Goal: Task Accomplishment & Management: Use online tool/utility

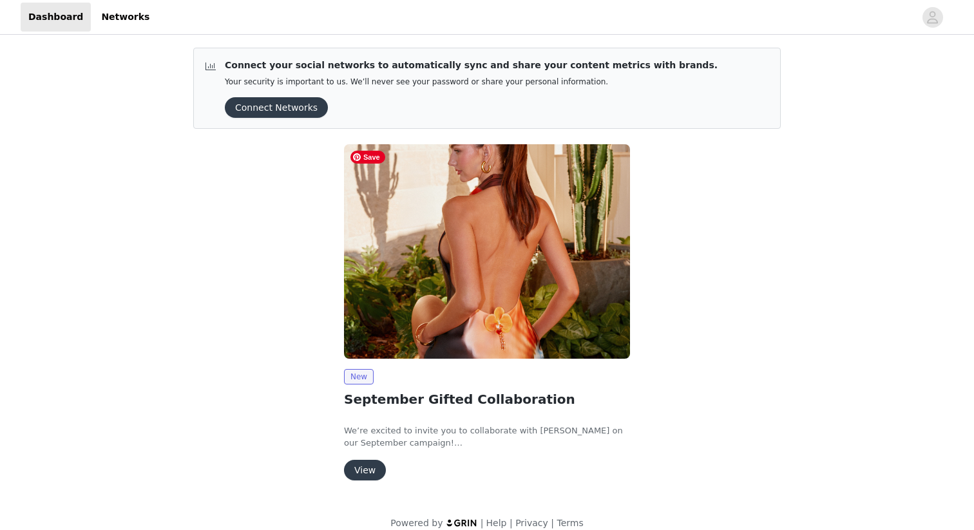
scroll to position [15, 0]
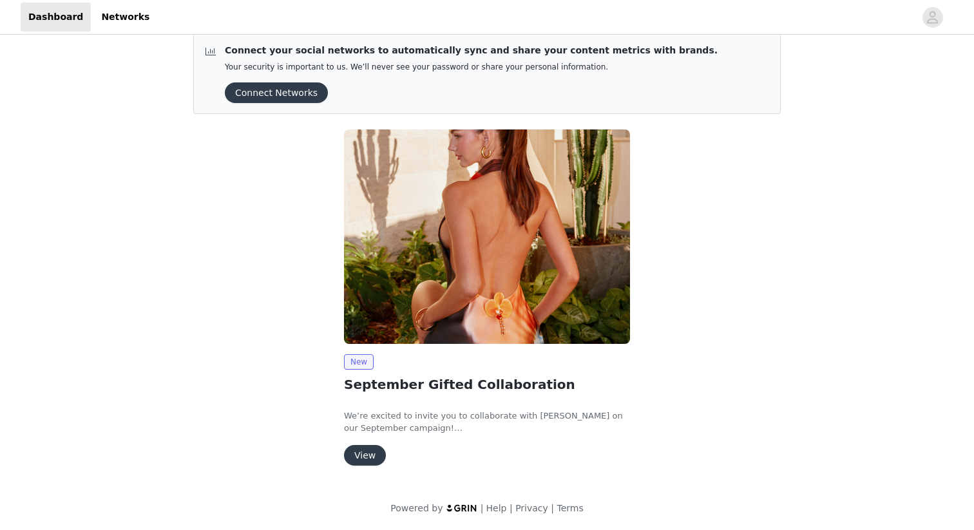
click at [373, 452] on button "View" at bounding box center [365, 455] width 42 height 21
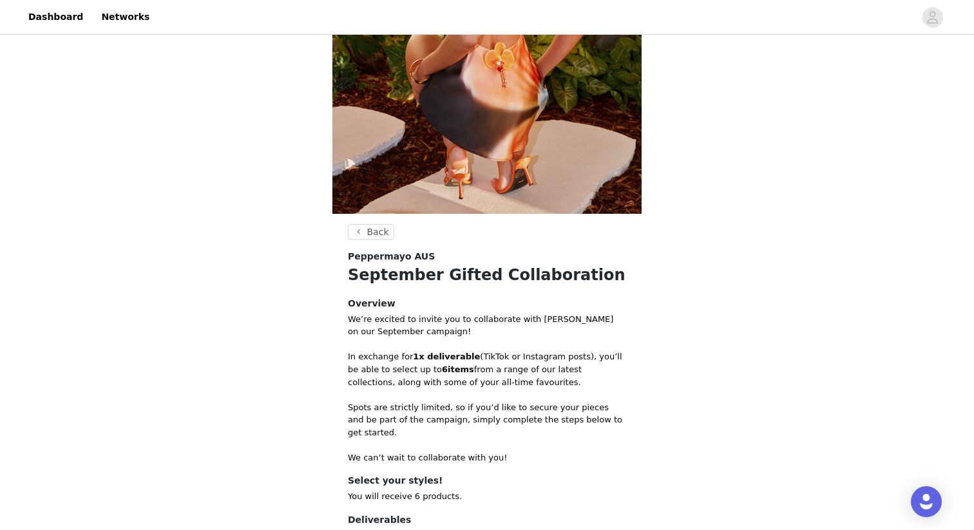
scroll to position [446, 0]
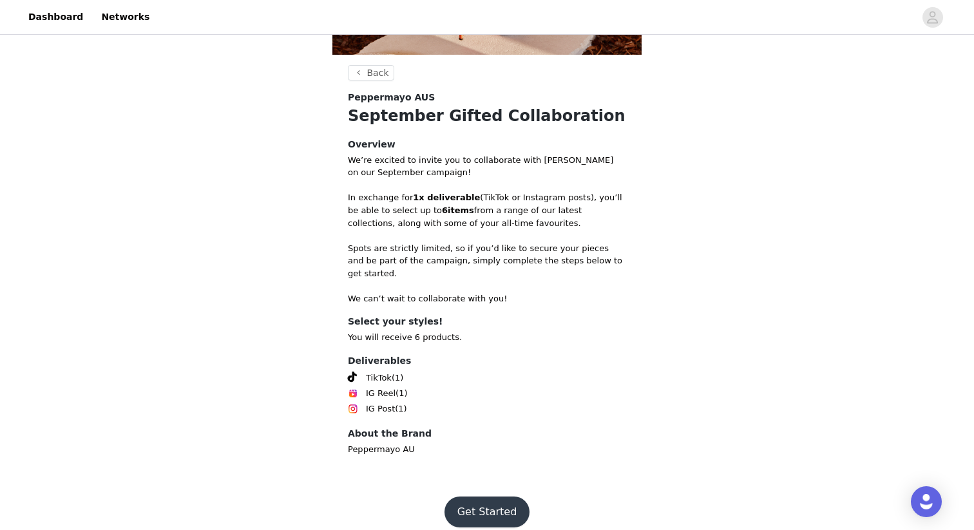
click at [491, 496] on button "Get Started" at bounding box center [487, 511] width 86 height 31
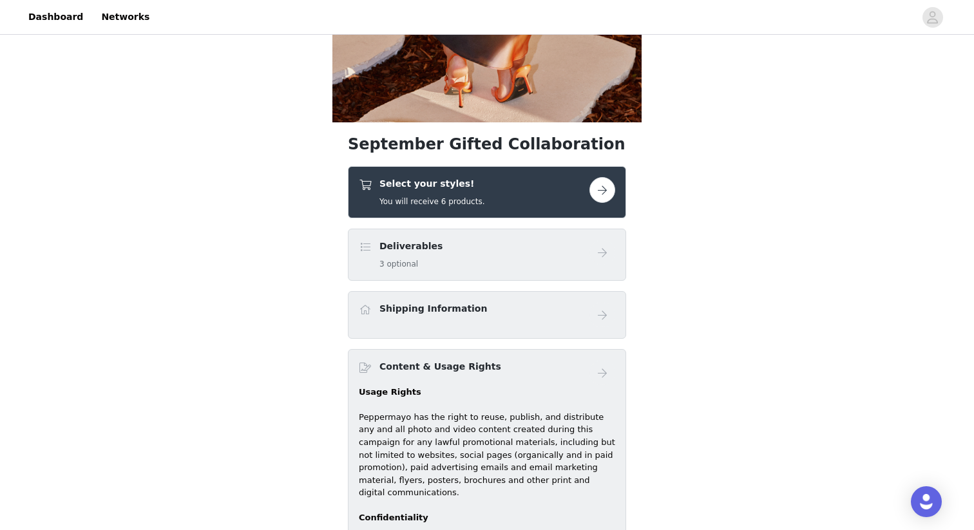
scroll to position [514, 0]
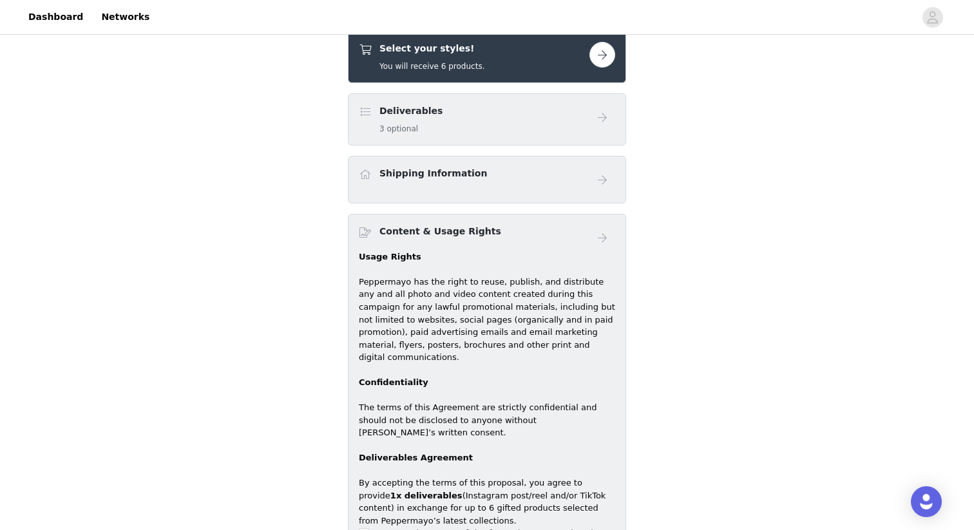
click at [601, 50] on button "button" at bounding box center [602, 55] width 26 height 26
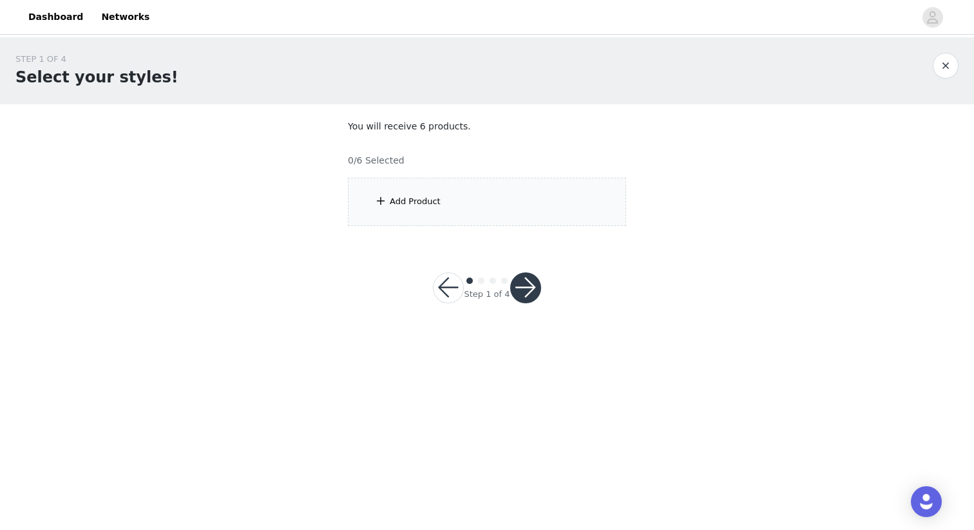
click at [503, 186] on div "Add Product" at bounding box center [487, 202] width 278 height 48
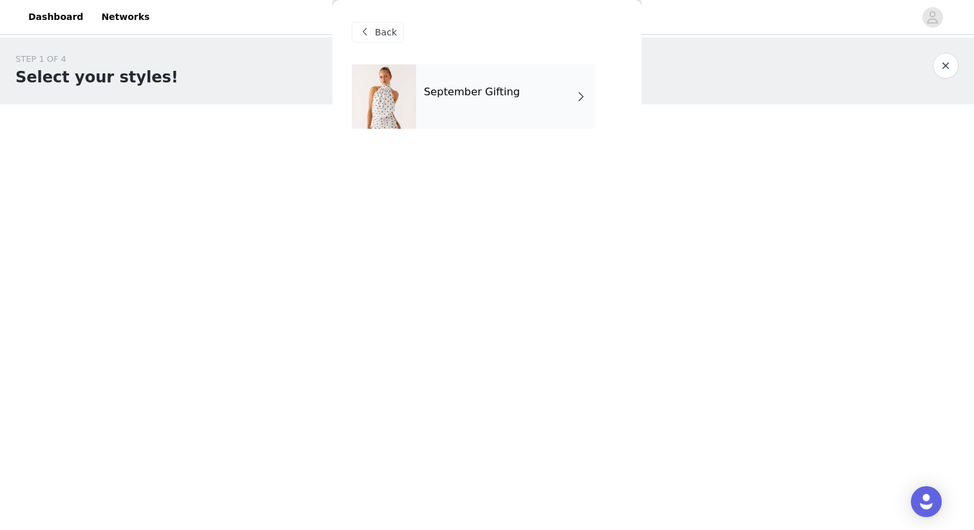
click at [587, 98] on div "September Gifting" at bounding box center [505, 96] width 179 height 64
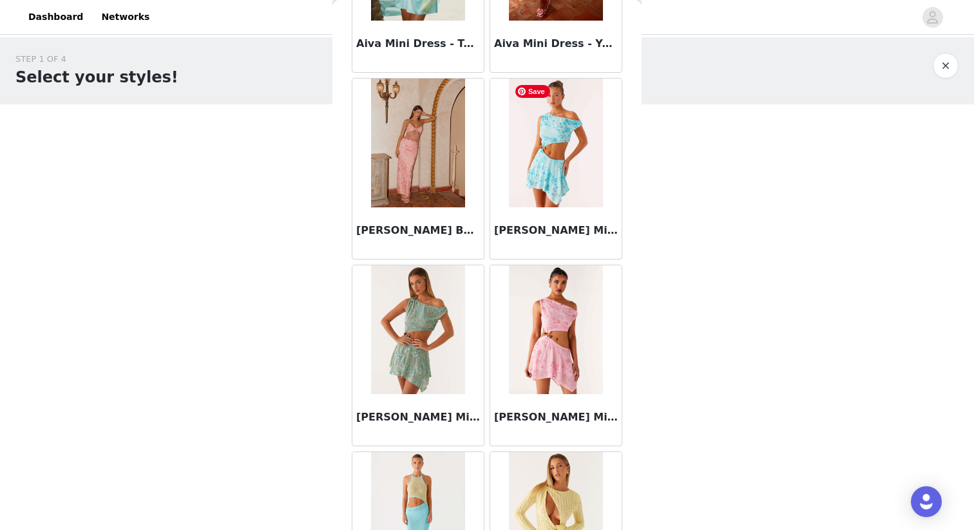
scroll to position [1440, 0]
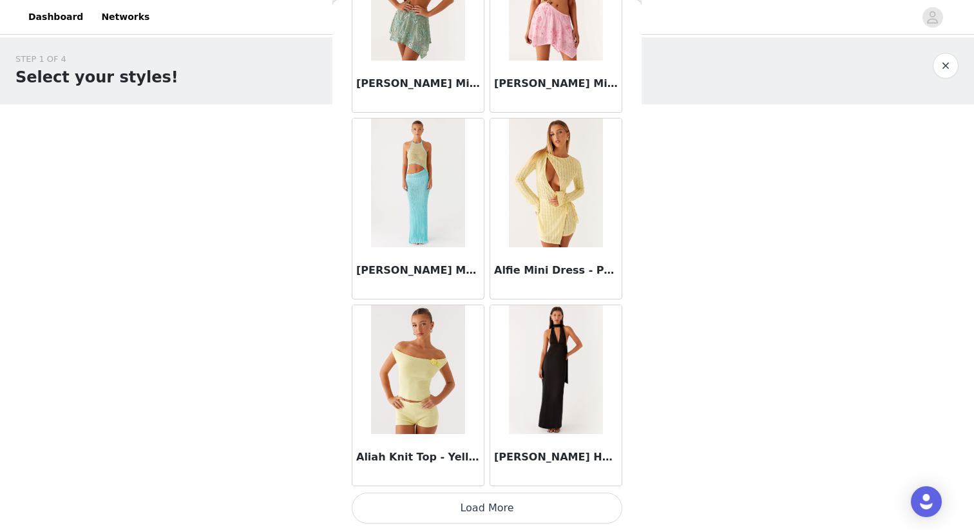
click at [499, 518] on button "Load More" at bounding box center [487, 508] width 270 height 31
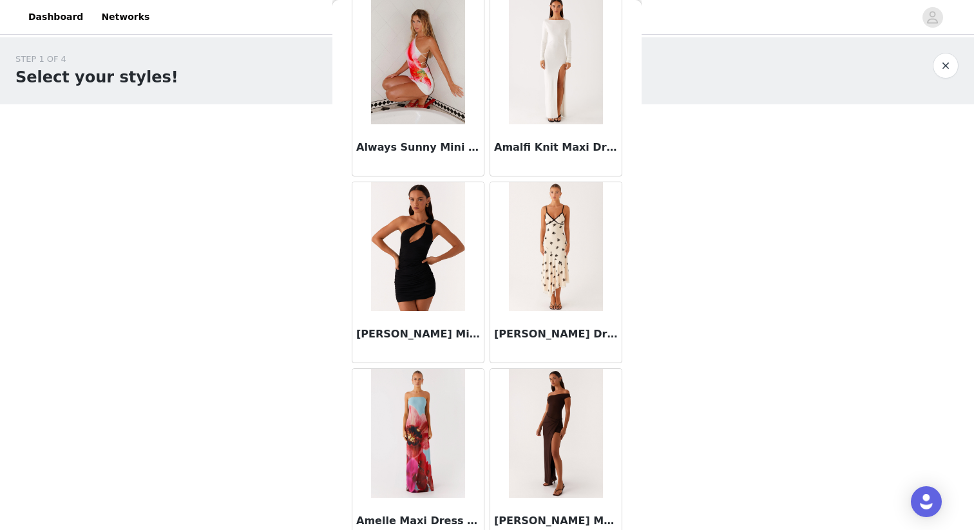
scroll to position [3308, 0]
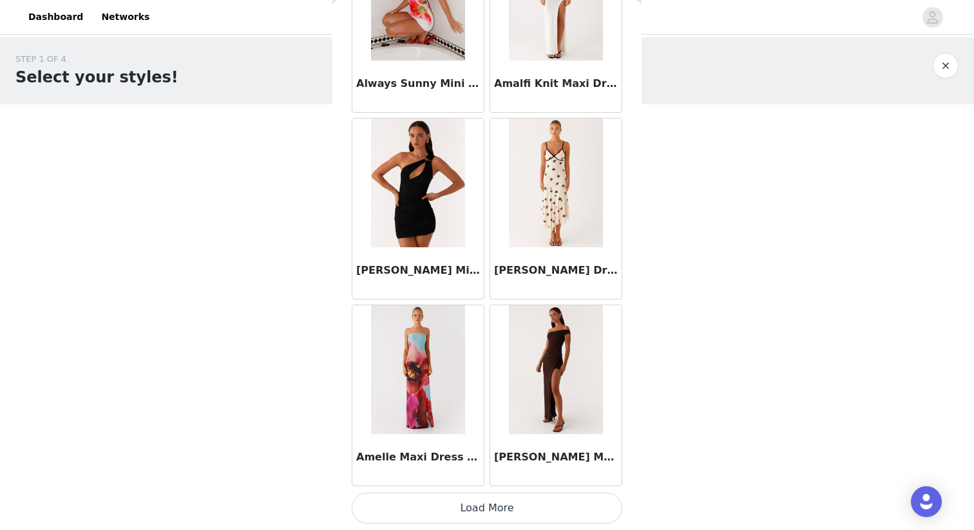
click at [465, 498] on button "Load More" at bounding box center [487, 508] width 270 height 31
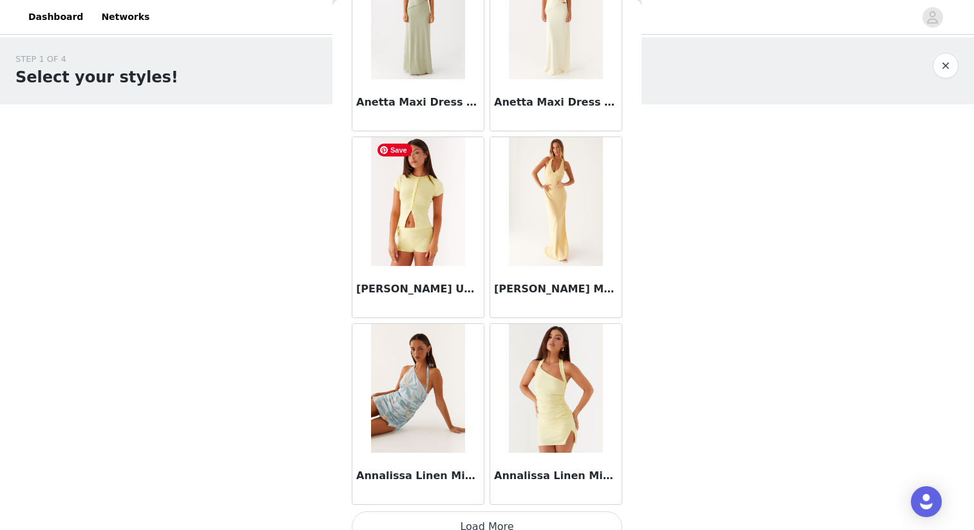
scroll to position [5175, 0]
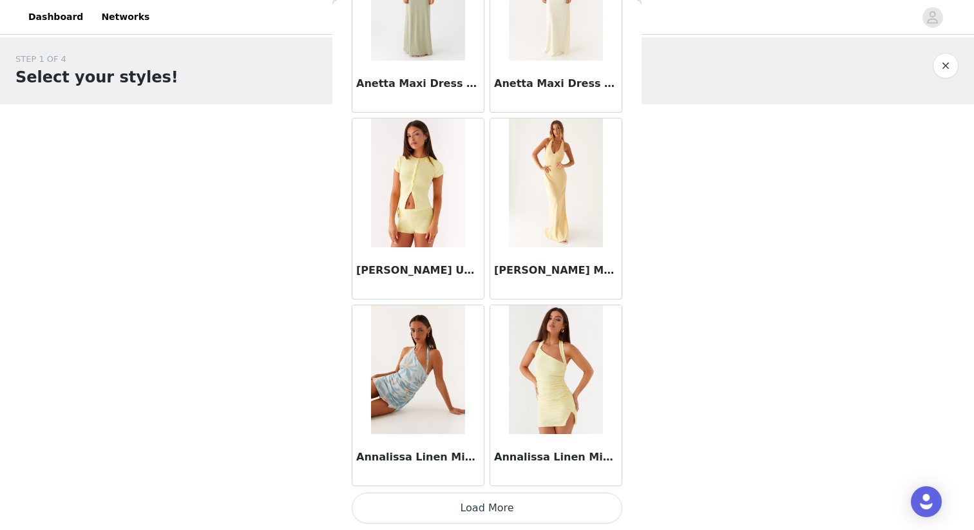
click at [484, 516] on button "Load More" at bounding box center [487, 508] width 270 height 31
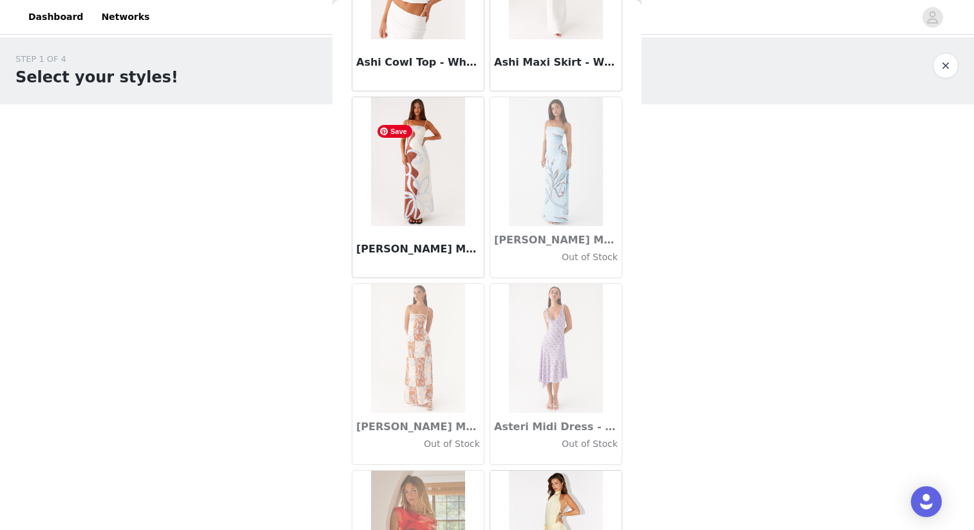
scroll to position [7042, 0]
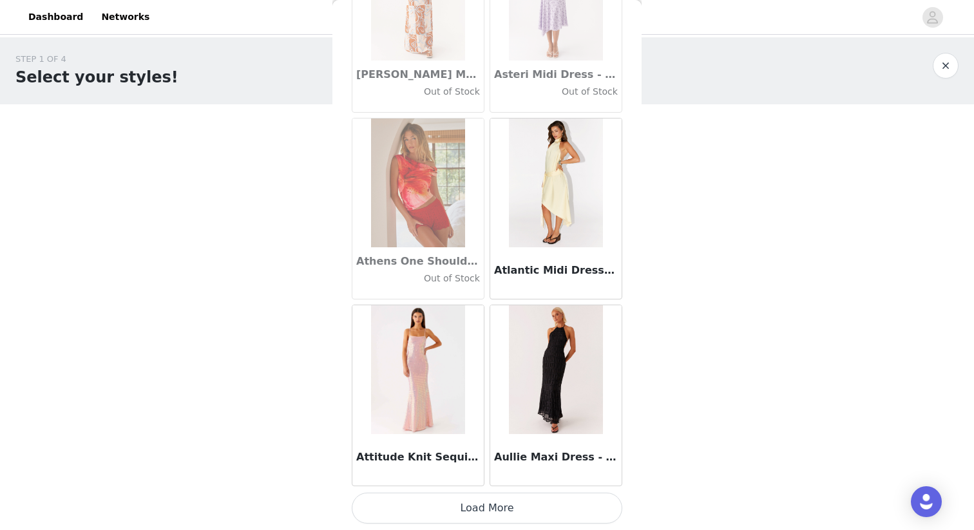
click at [470, 511] on button "Load More" at bounding box center [487, 508] width 270 height 31
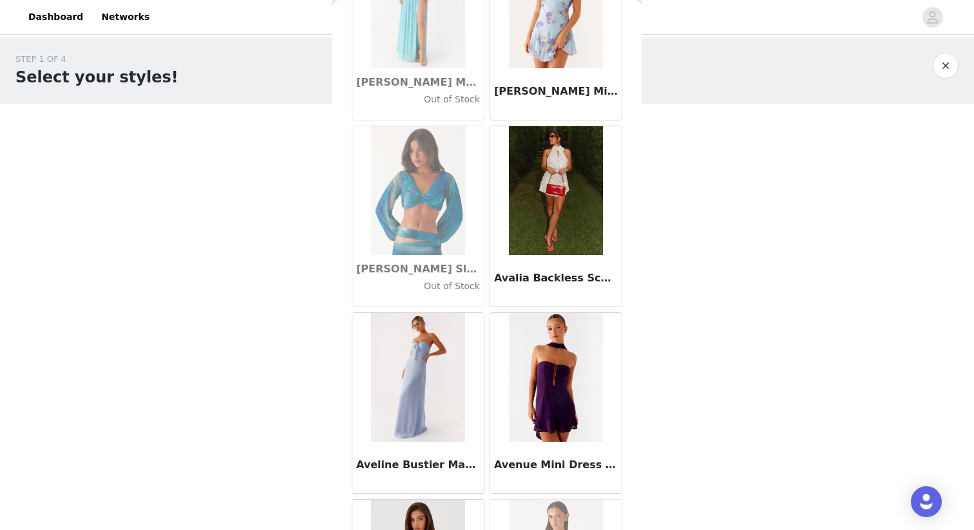
scroll to position [8910, 0]
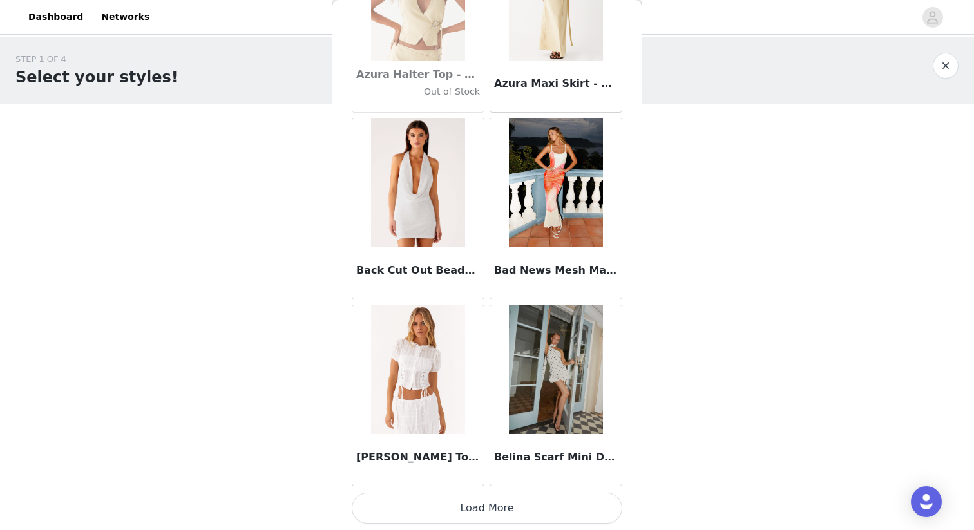
click at [457, 502] on button "Load More" at bounding box center [487, 508] width 270 height 31
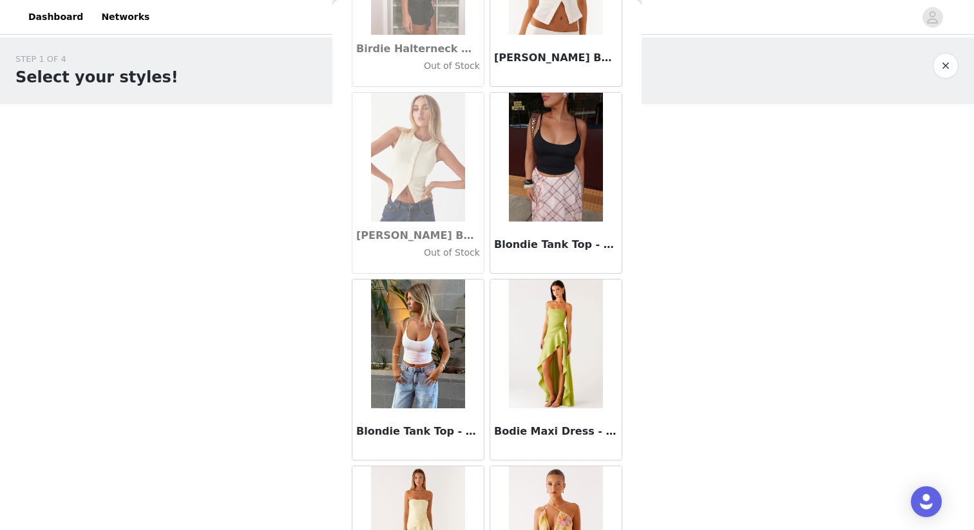
scroll to position [10777, 0]
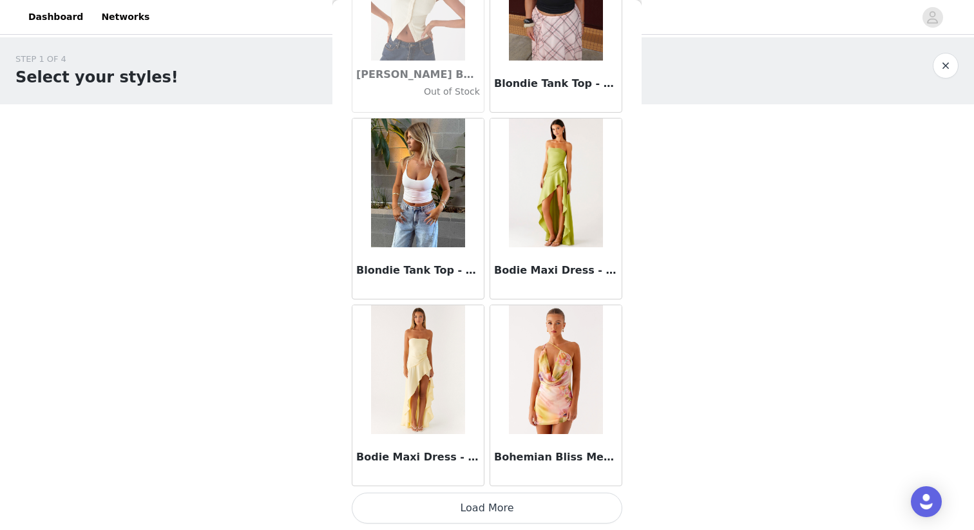
click at [482, 516] on button "Load More" at bounding box center [487, 508] width 270 height 31
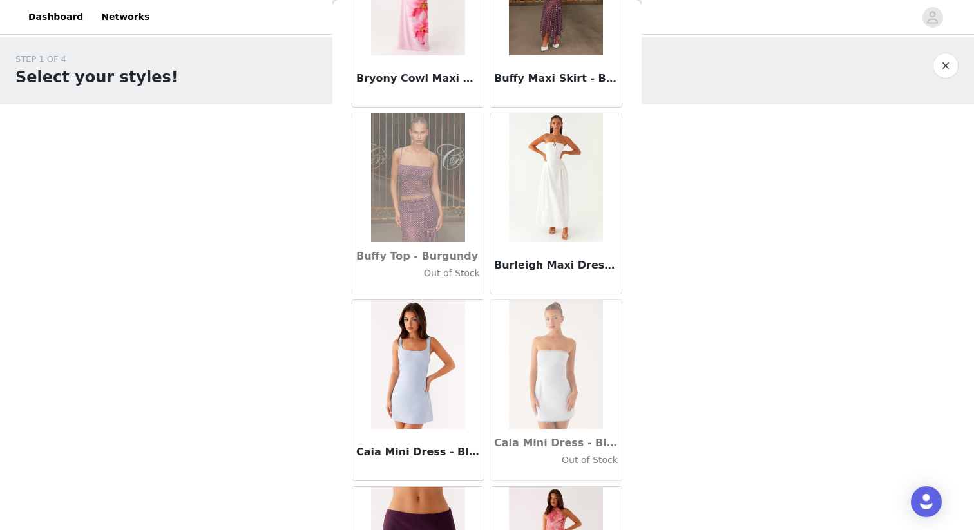
scroll to position [12644, 0]
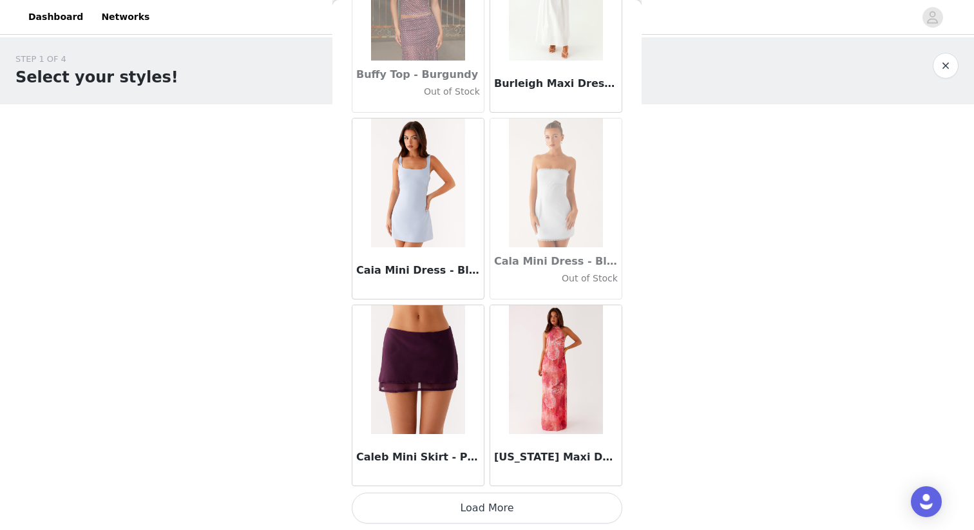
click at [475, 503] on button "Load More" at bounding box center [487, 508] width 270 height 31
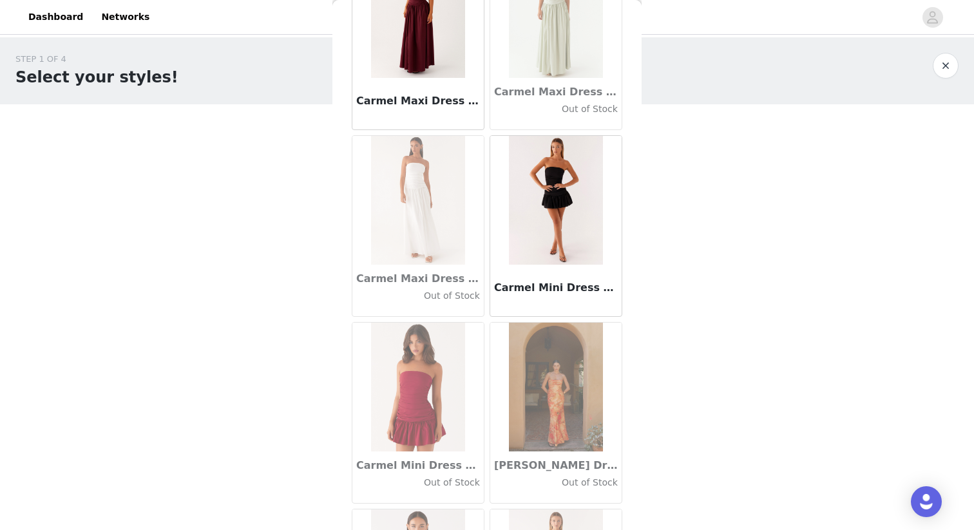
scroll to position [14512, 0]
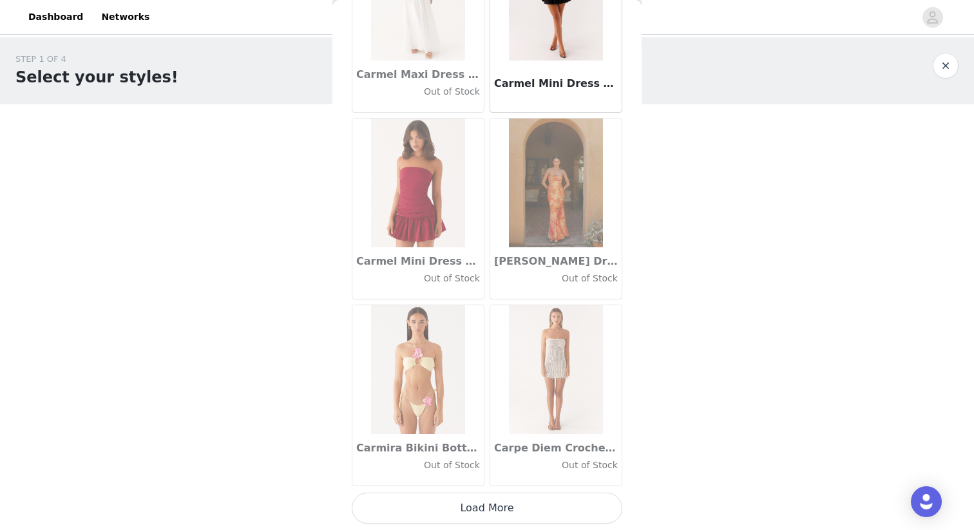
click at [455, 506] on button "Load More" at bounding box center [487, 508] width 270 height 31
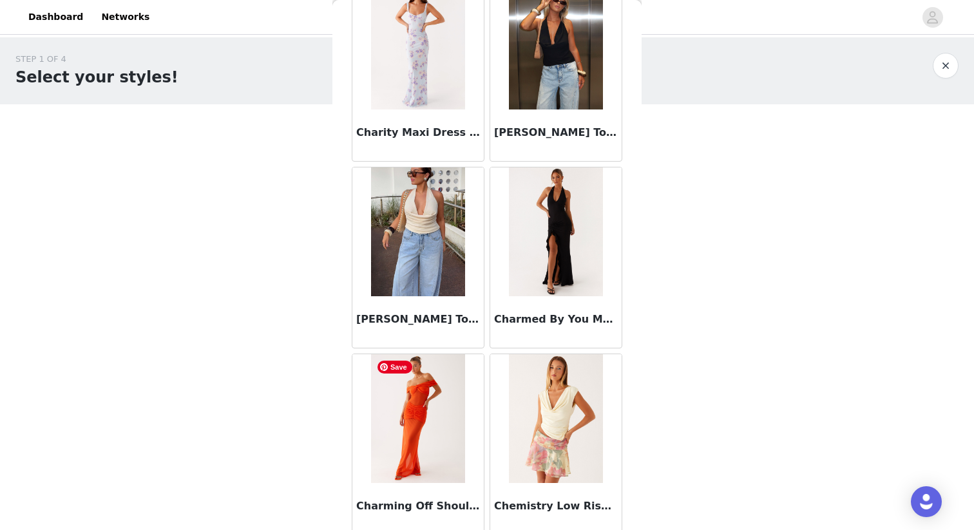
scroll to position [16379, 0]
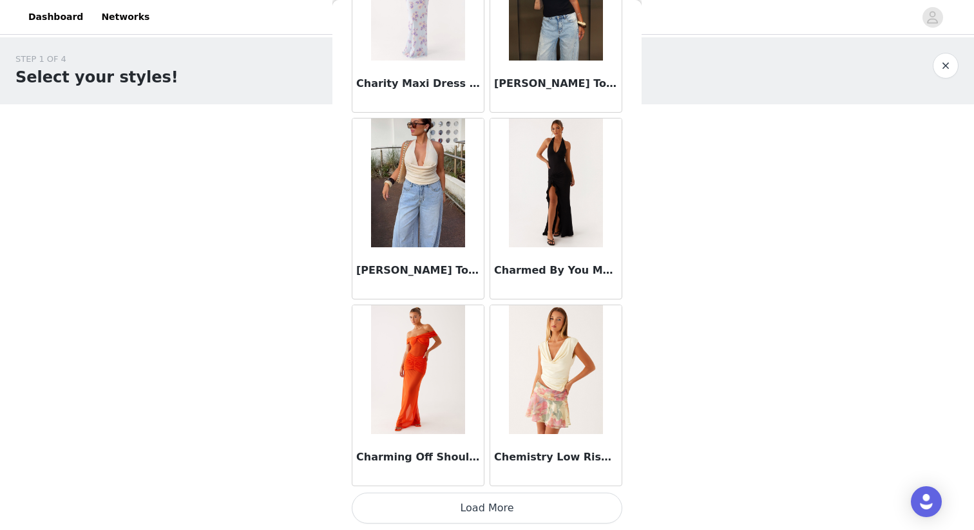
click at [475, 507] on button "Load More" at bounding box center [487, 508] width 270 height 31
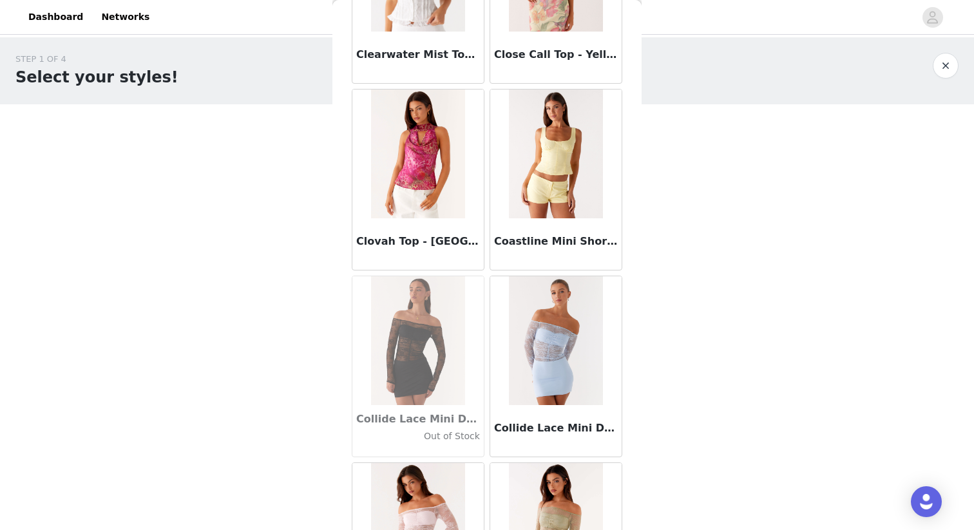
scroll to position [18246, 0]
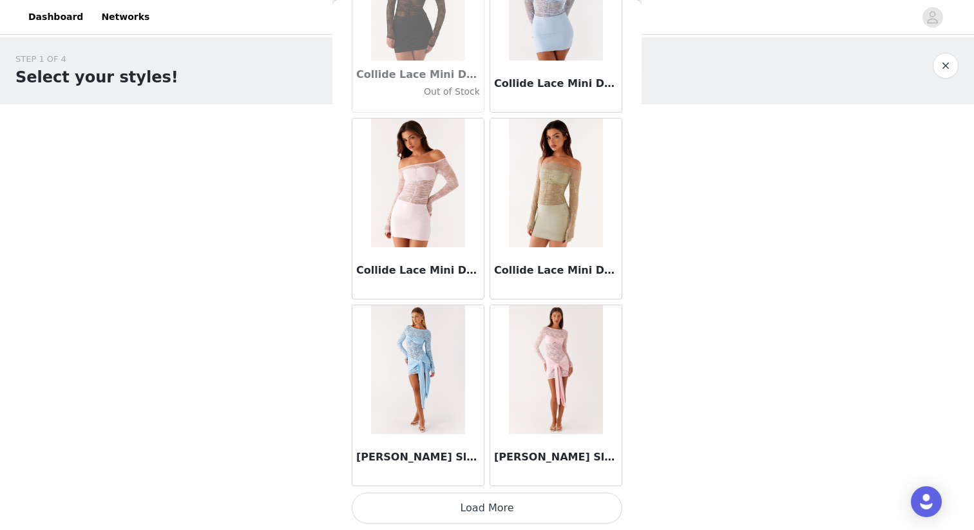
click at [519, 511] on button "Load More" at bounding box center [487, 508] width 270 height 31
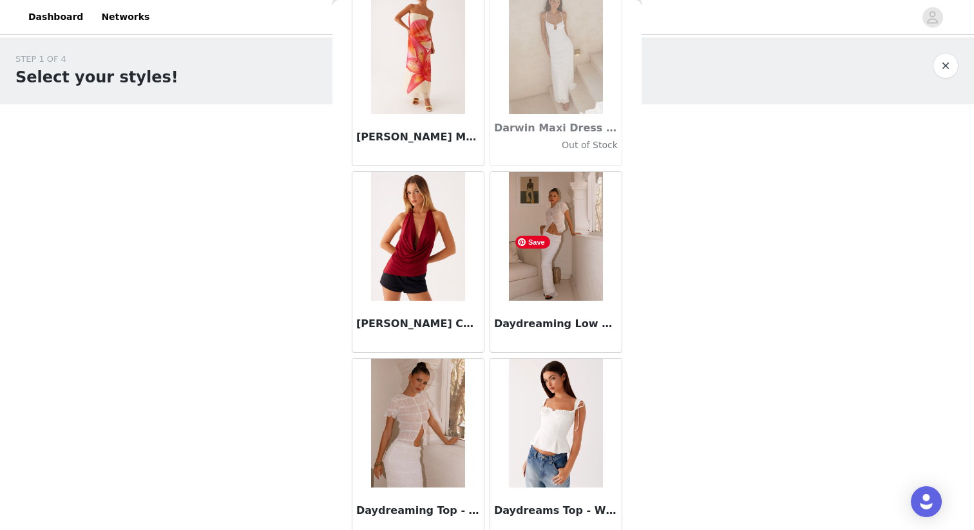
scroll to position [20114, 0]
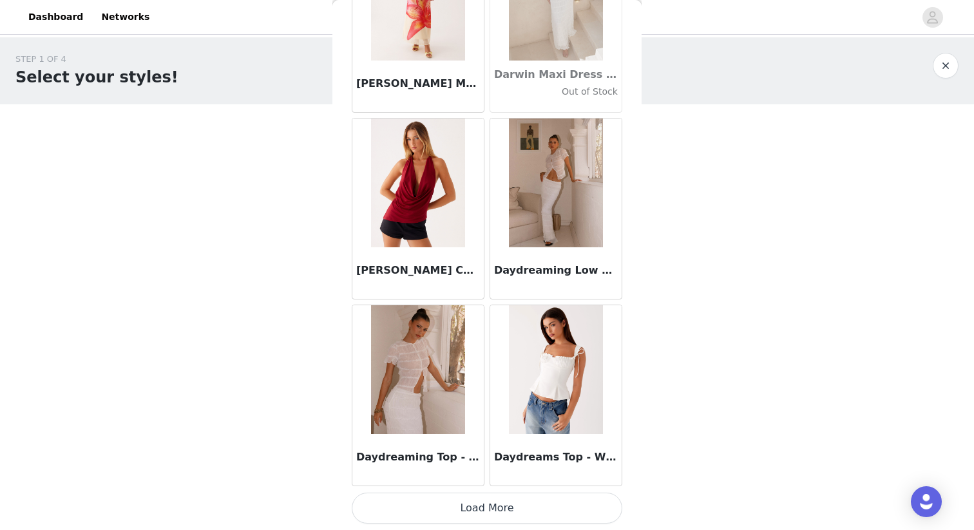
click at [532, 504] on button "Load More" at bounding box center [487, 508] width 270 height 31
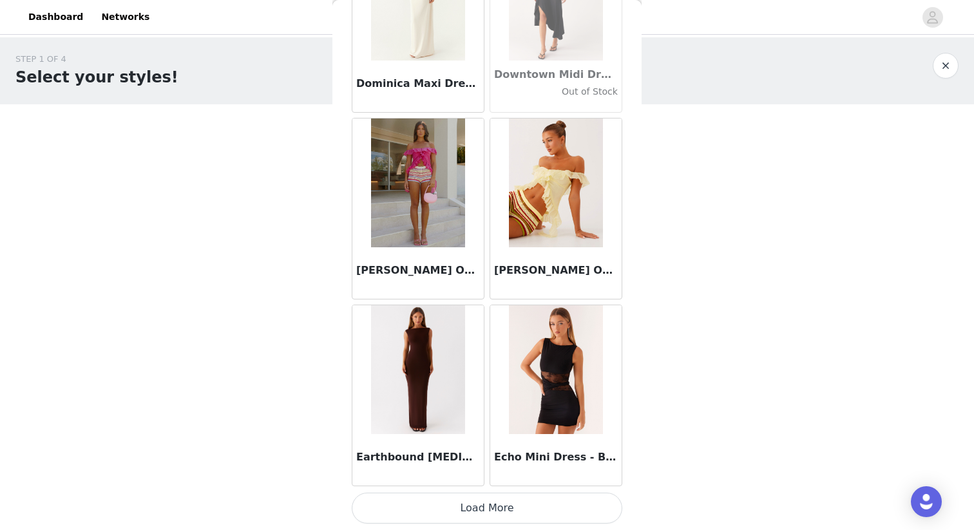
click at [551, 513] on button "Load More" at bounding box center [487, 508] width 270 height 31
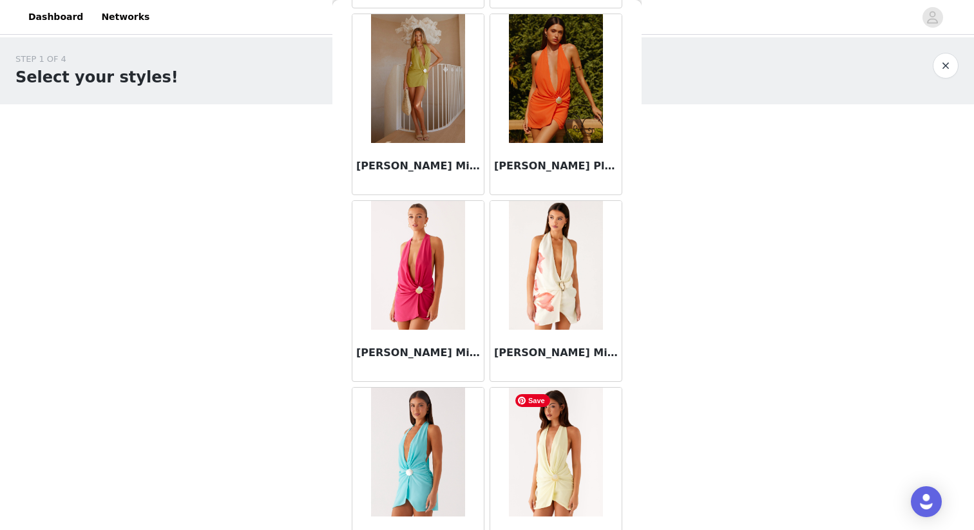
scroll to position [23848, 0]
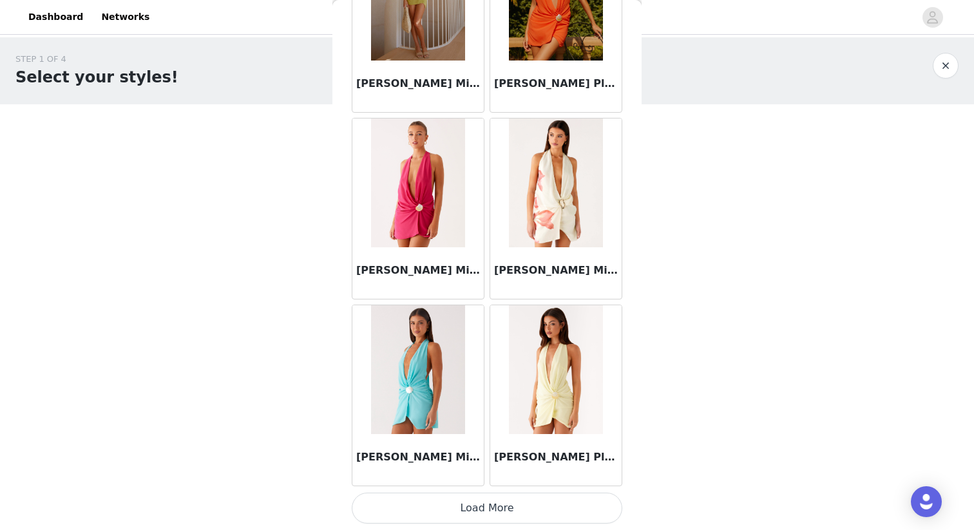
click at [517, 500] on button "Load More" at bounding box center [487, 508] width 270 height 31
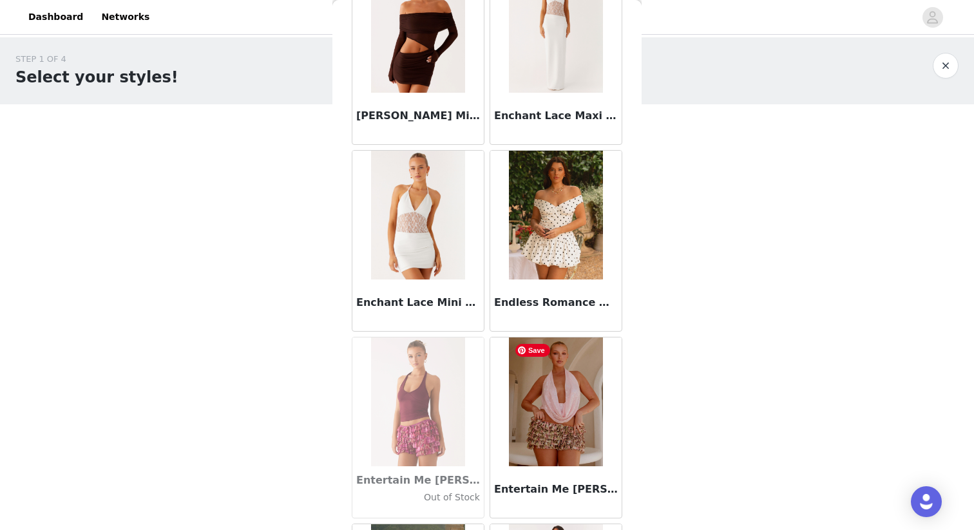
scroll to position [25716, 0]
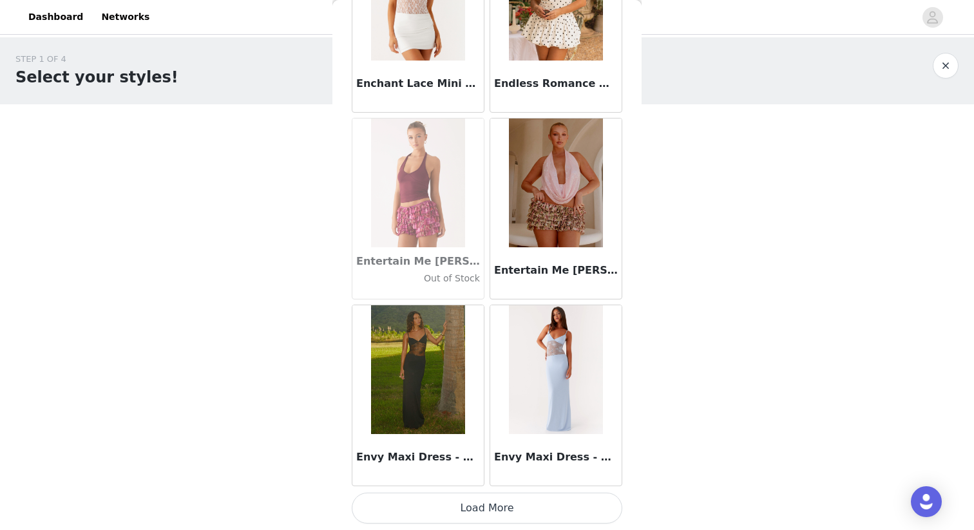
click at [531, 512] on button "Load More" at bounding box center [487, 508] width 270 height 31
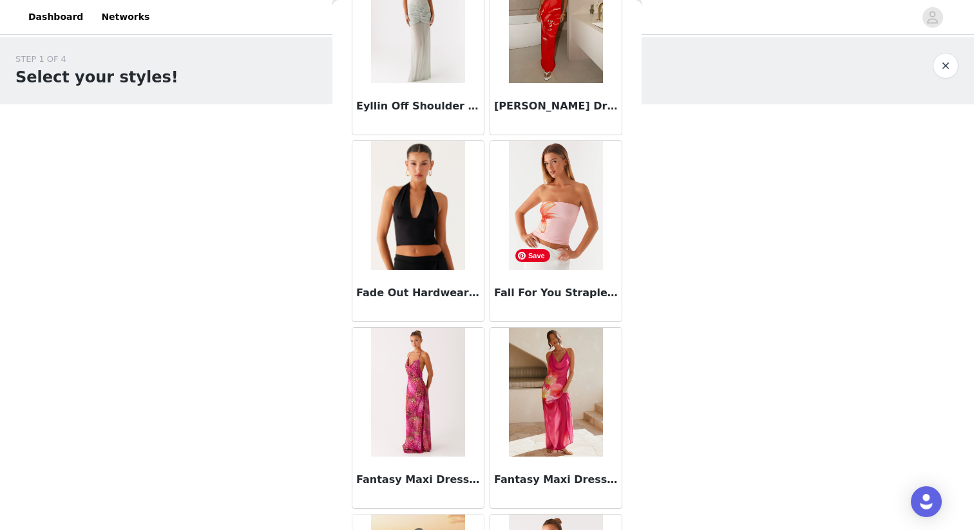
scroll to position [27583, 0]
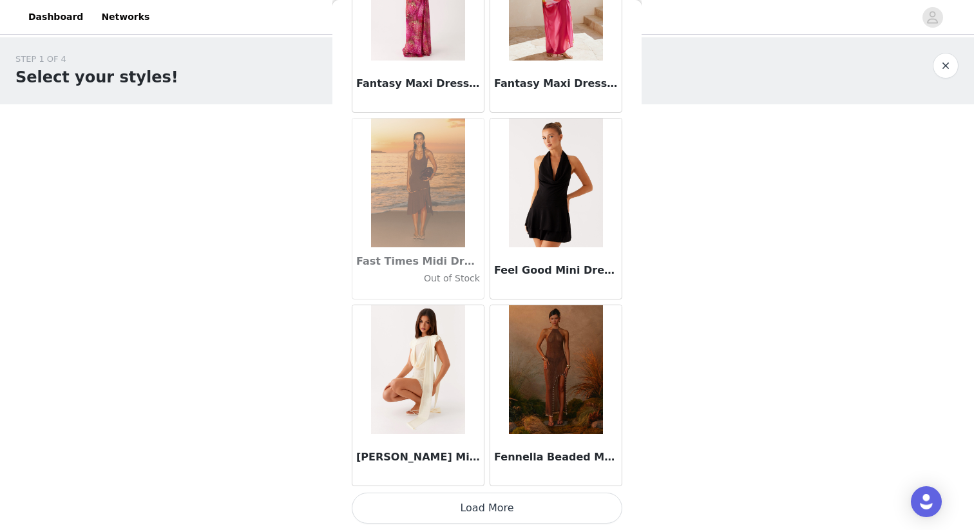
click at [525, 511] on button "Load More" at bounding box center [487, 508] width 270 height 31
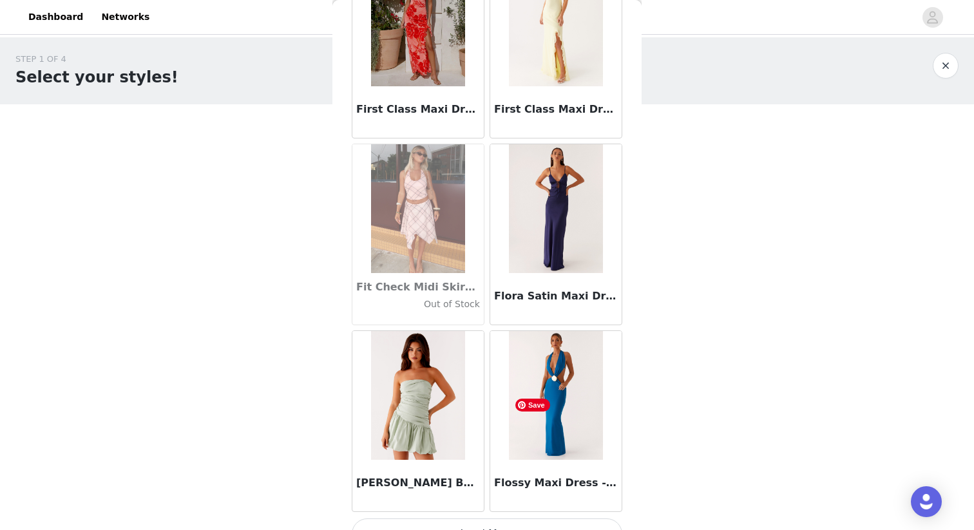
scroll to position [29450, 0]
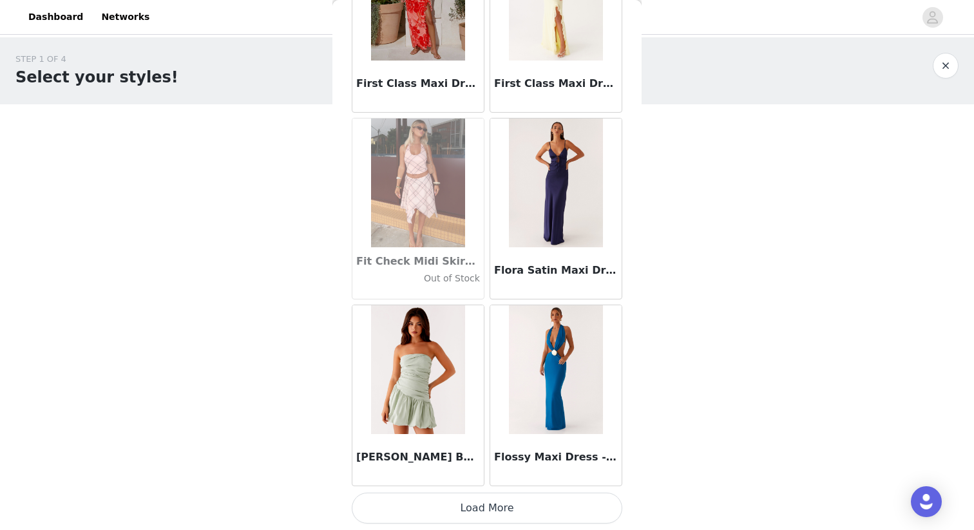
click at [541, 507] on button "Load More" at bounding box center [487, 508] width 270 height 31
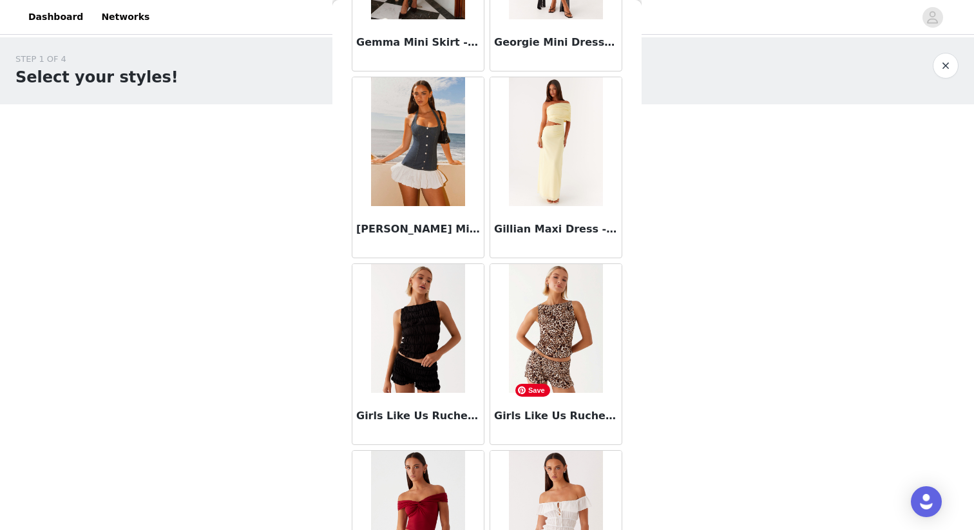
scroll to position [31318, 0]
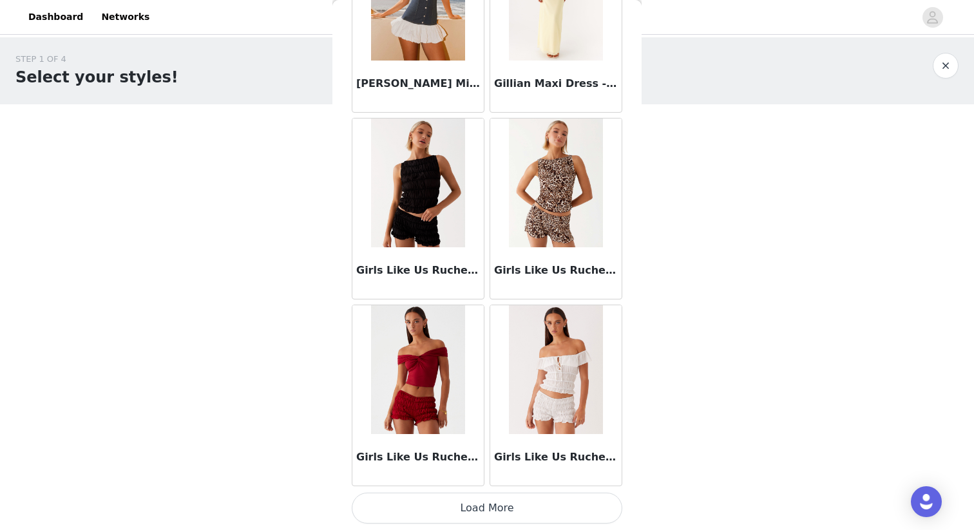
click at [538, 500] on button "Load More" at bounding box center [487, 508] width 270 height 31
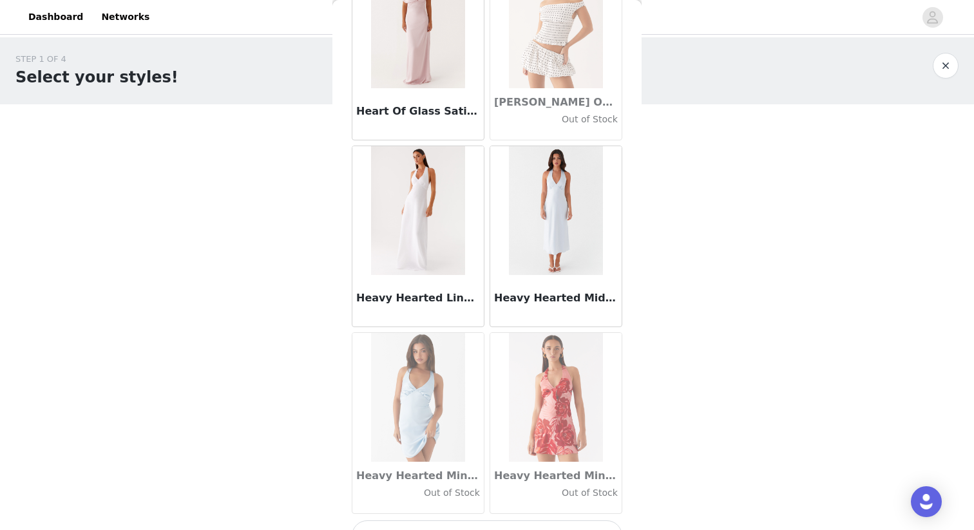
scroll to position [33185, 0]
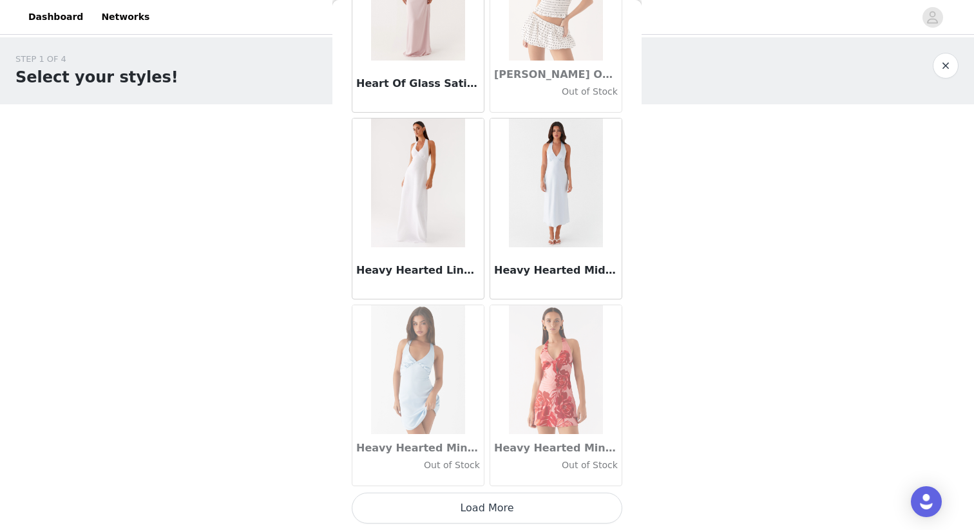
click at [576, 509] on button "Load More" at bounding box center [487, 508] width 270 height 31
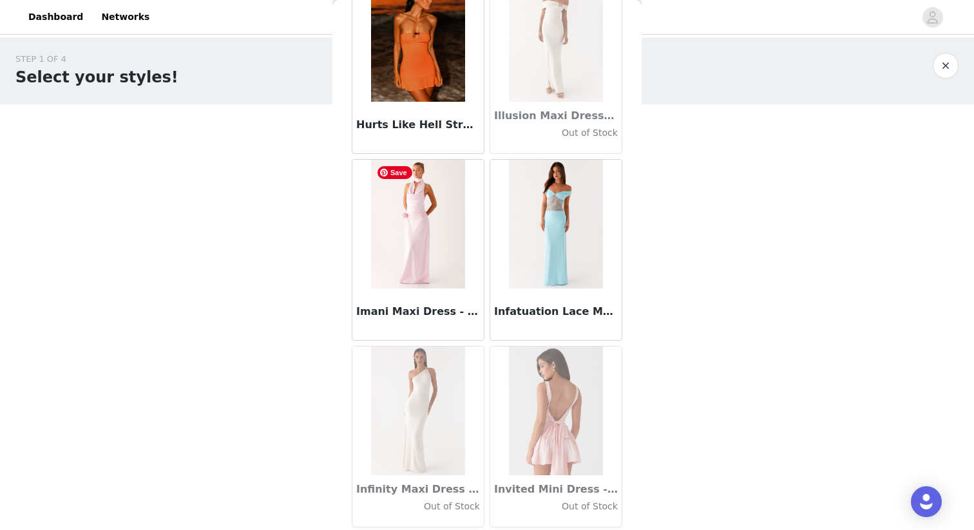
scroll to position [35052, 0]
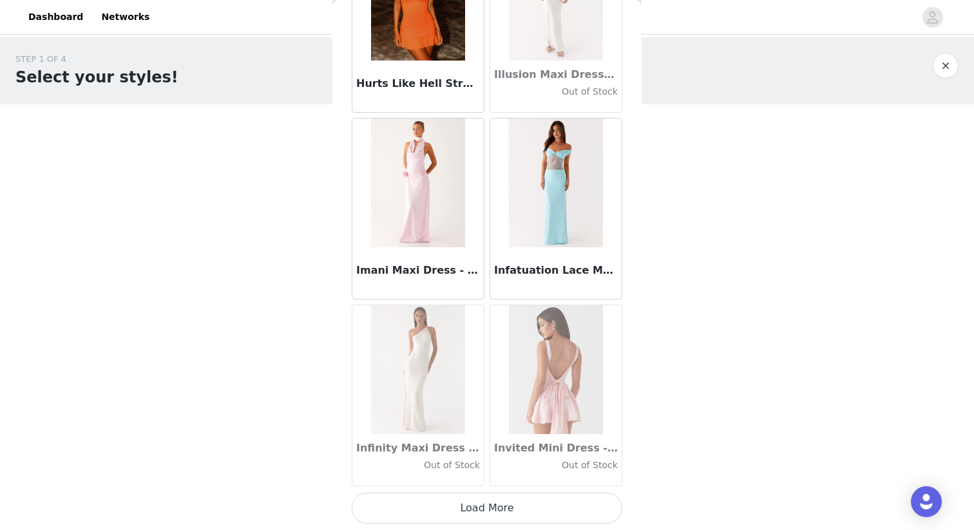
click at [484, 505] on button "Load More" at bounding box center [487, 508] width 270 height 31
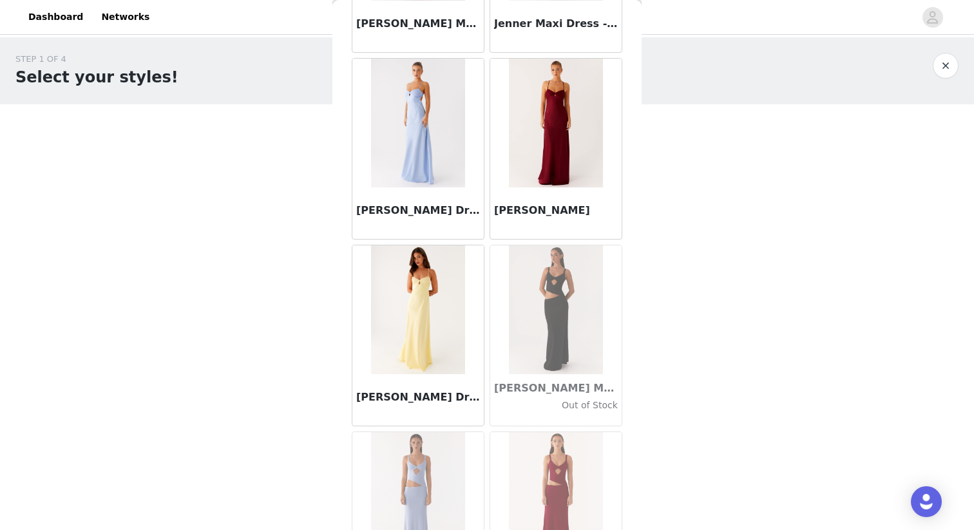
scroll to position [36919, 0]
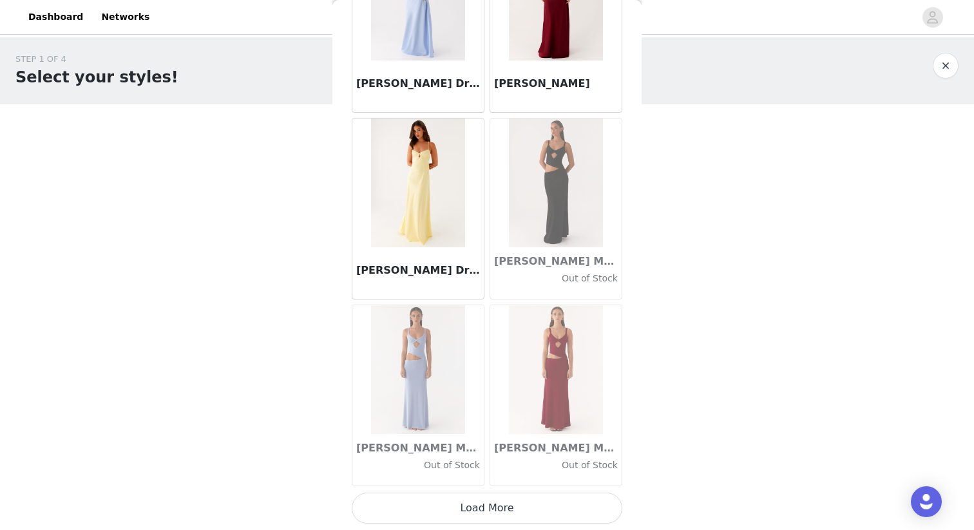
click at [474, 519] on button "Load More" at bounding box center [487, 508] width 270 height 31
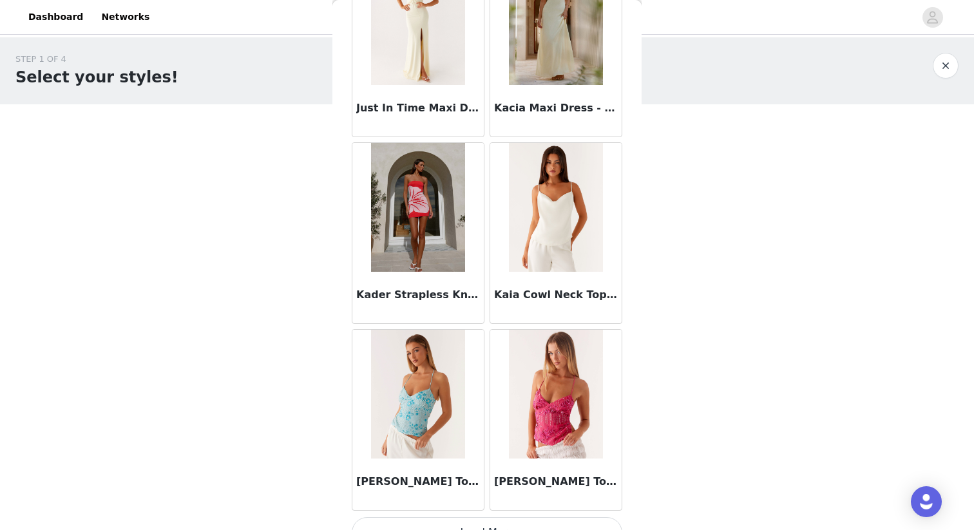
scroll to position [38787, 0]
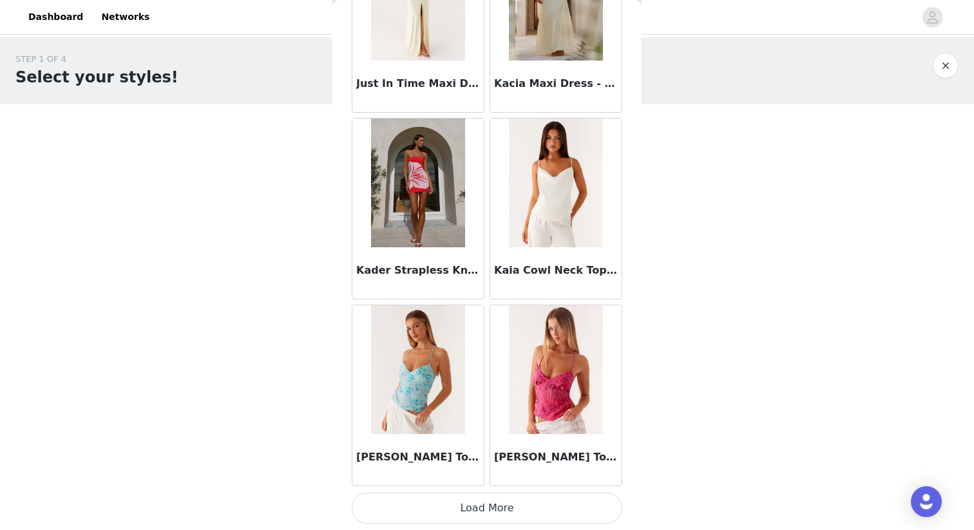
click at [492, 509] on button "Load More" at bounding box center [487, 508] width 270 height 31
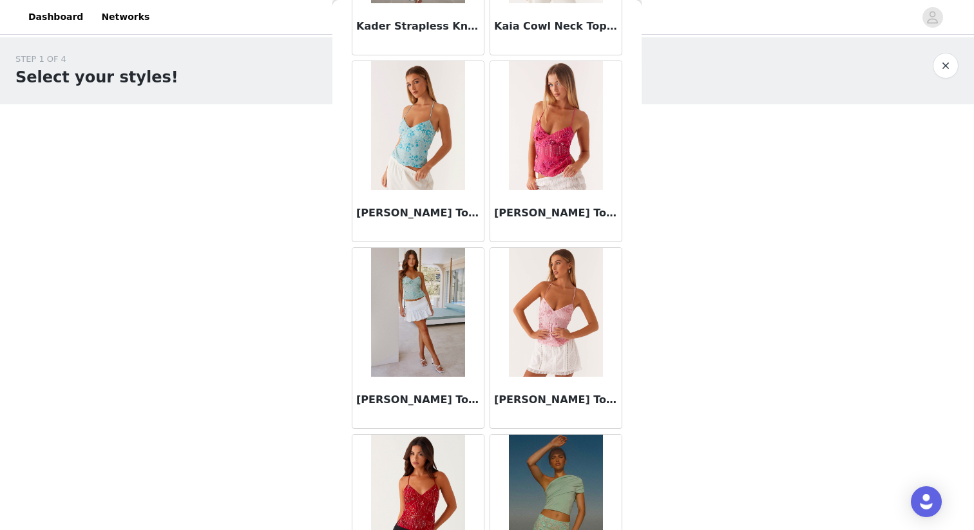
scroll to position [39035, 0]
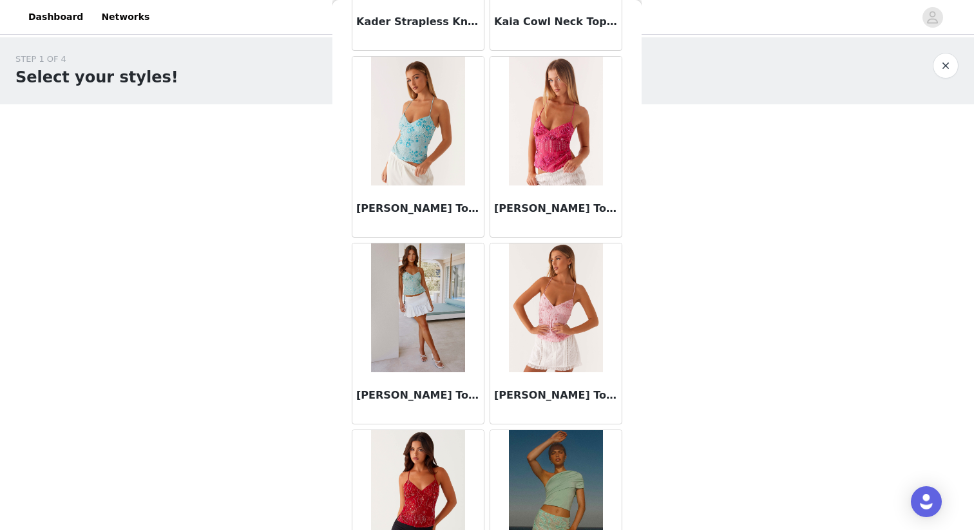
click at [405, 199] on div "[PERSON_NAME] Top - Blue" at bounding box center [417, 211] width 131 height 52
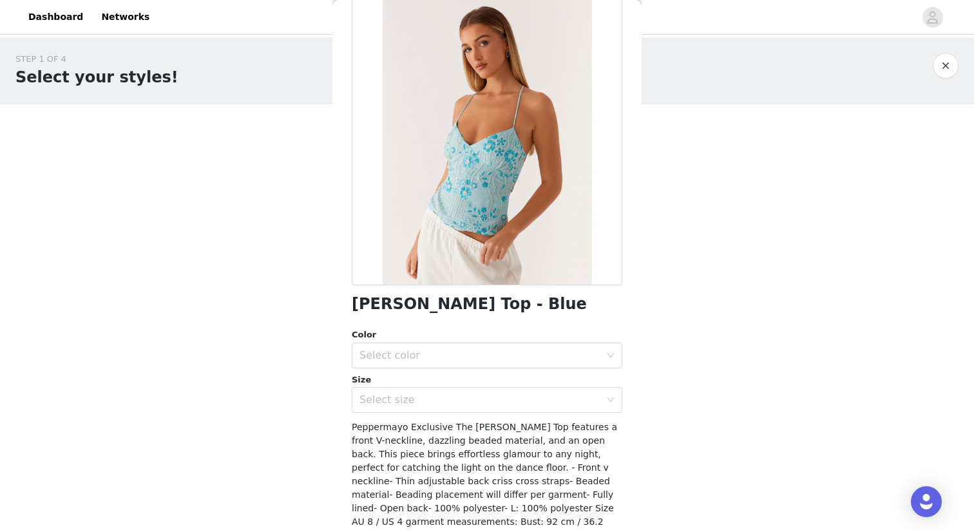
scroll to position [0, 0]
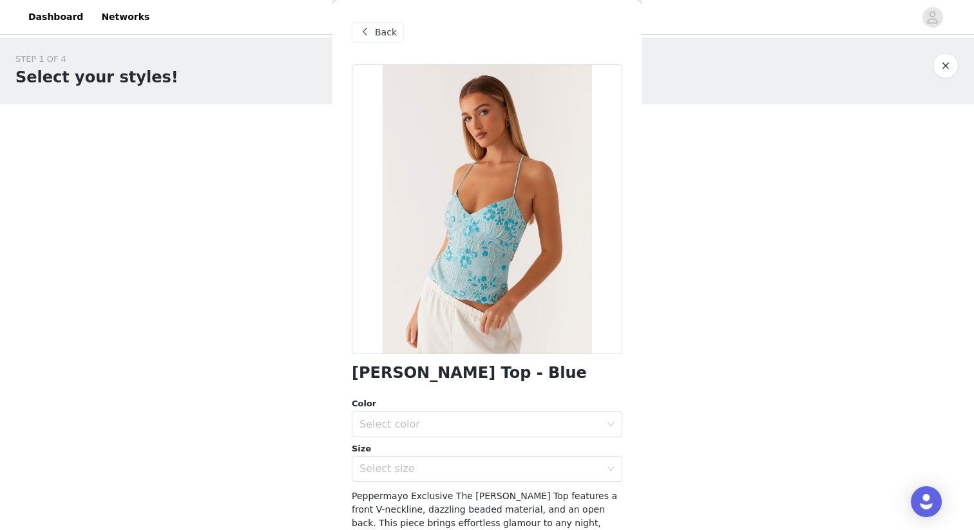
click at [389, 34] on span "Back" at bounding box center [386, 33] width 22 height 14
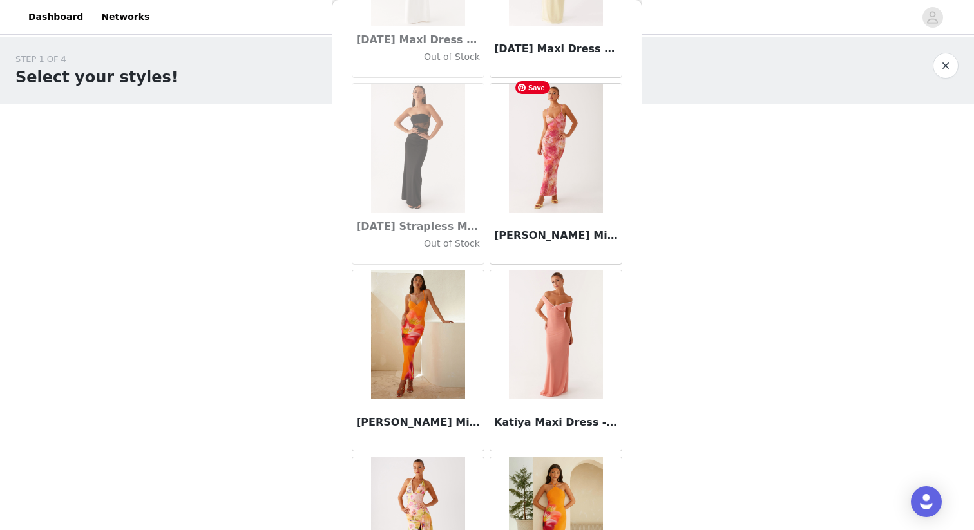
scroll to position [40654, 0]
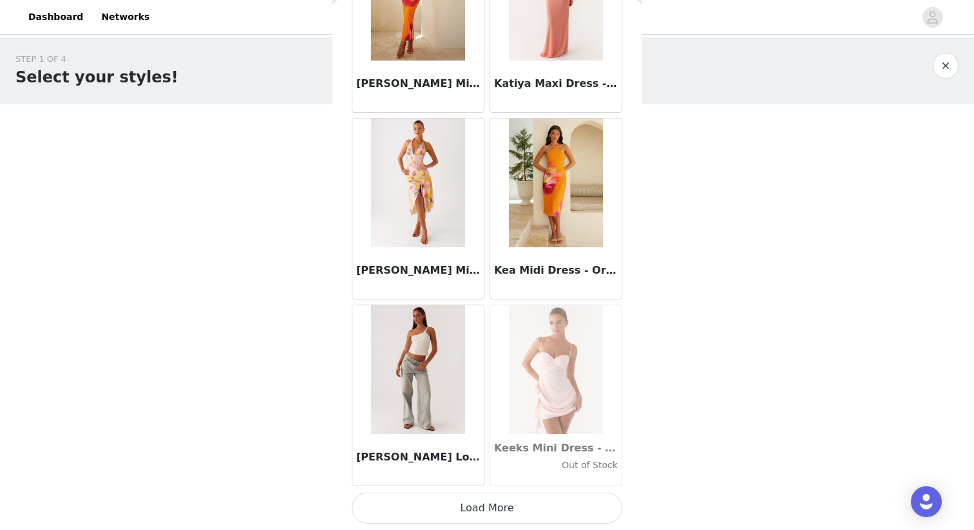
click at [471, 507] on button "Load More" at bounding box center [487, 508] width 270 height 31
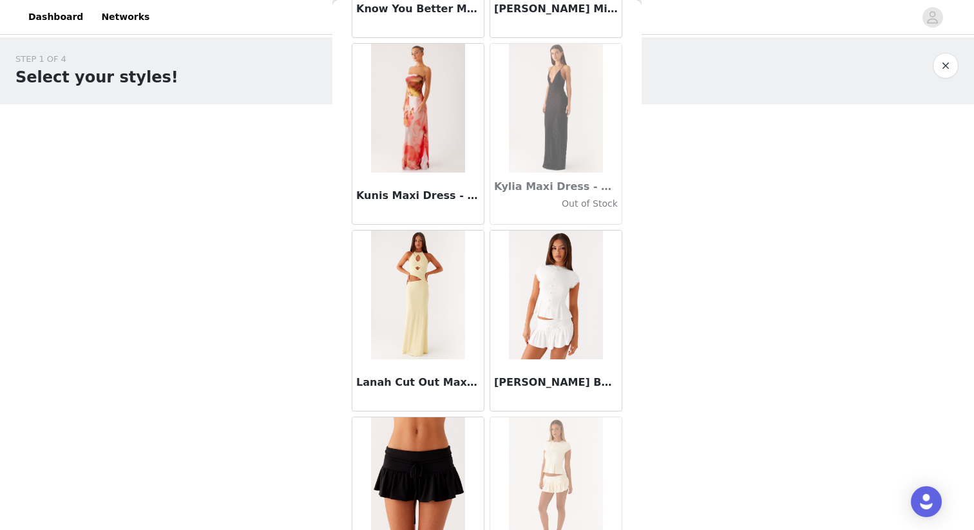
scroll to position [42521, 0]
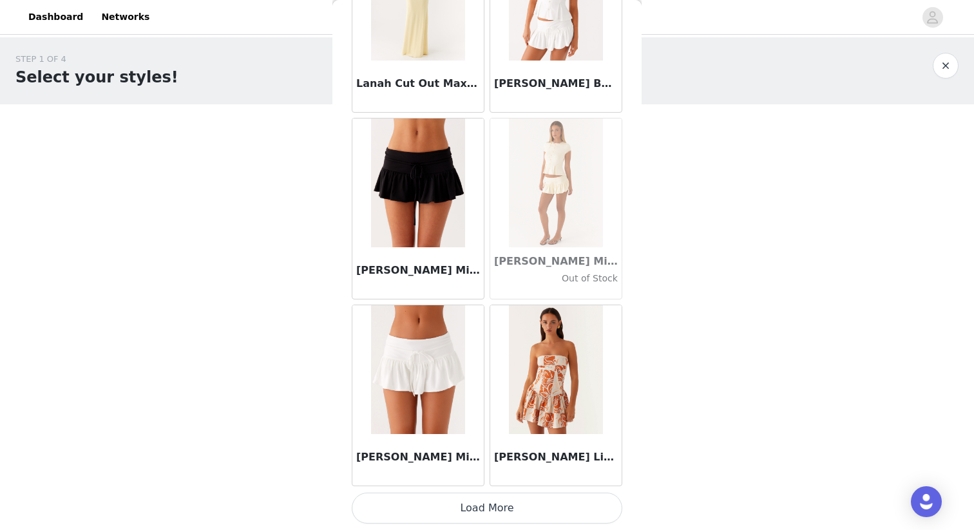
click at [502, 511] on button "Load More" at bounding box center [487, 508] width 270 height 31
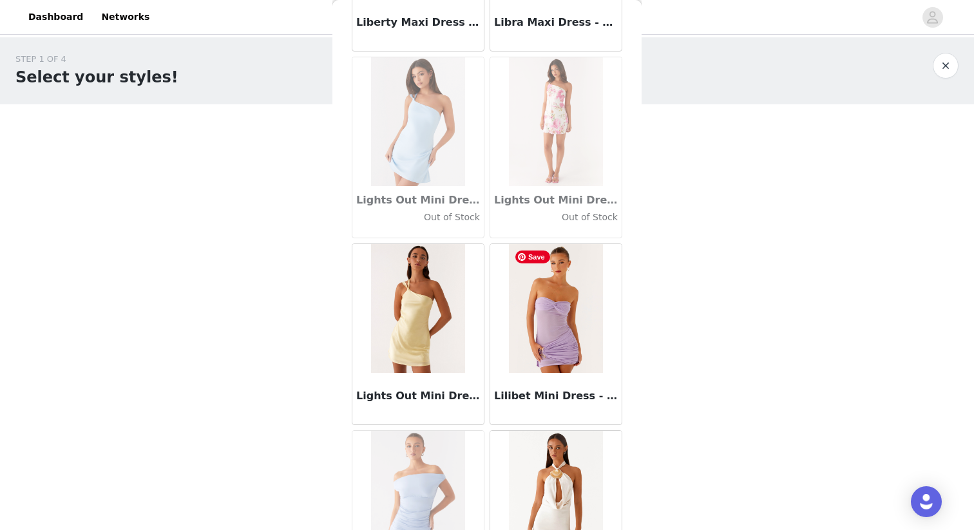
scroll to position [44389, 0]
